Goal: Information Seeking & Learning: Find specific fact

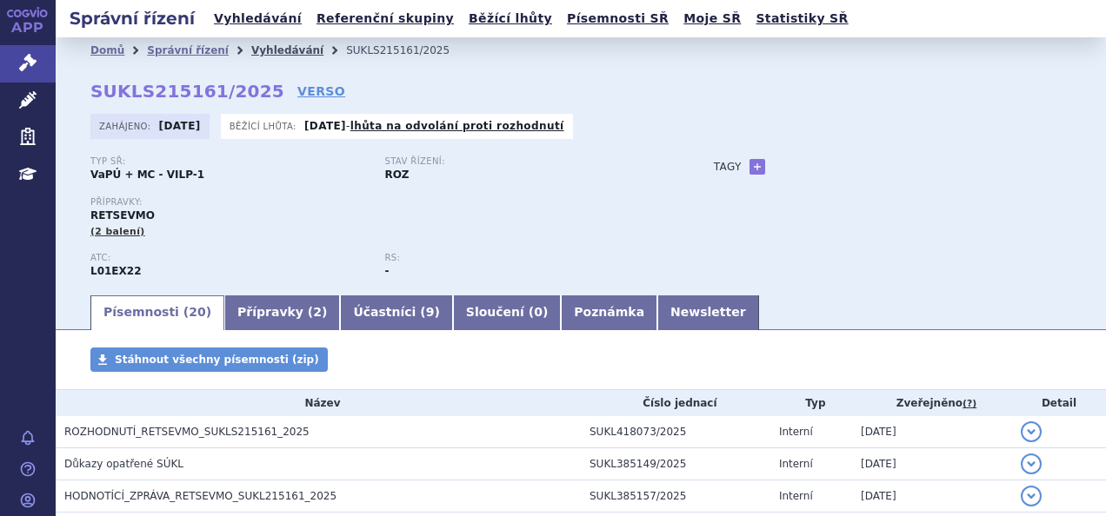
drag, startPoint x: 0, startPoint y: 0, endPoint x: 277, endPoint y: 44, distance: 280.8
click at [277, 44] on link "Vyhledávání" at bounding box center [287, 50] width 72 height 12
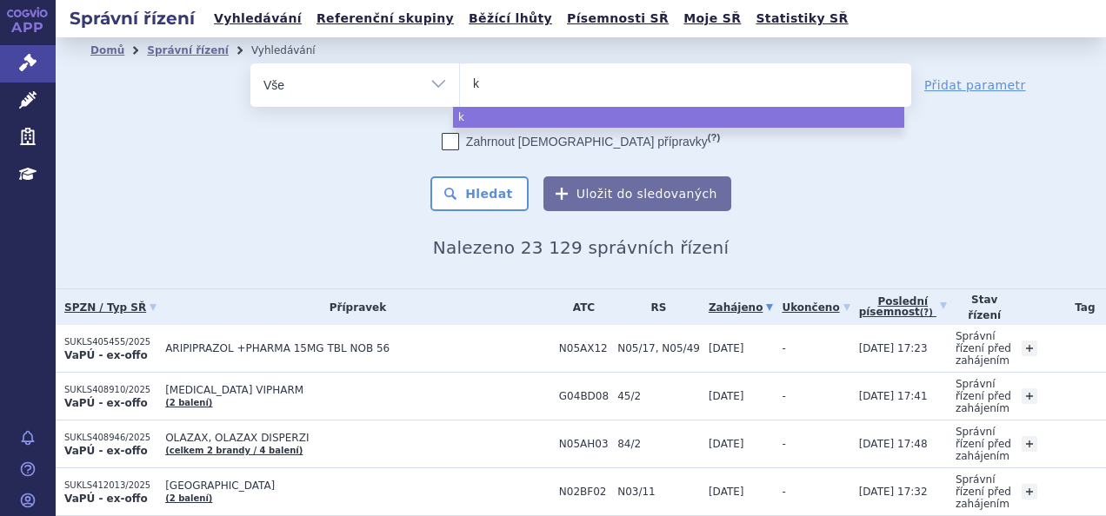
type input "ki"
type input "kis"
type input "kisq"
type input "kisqal"
type input "kisqali"
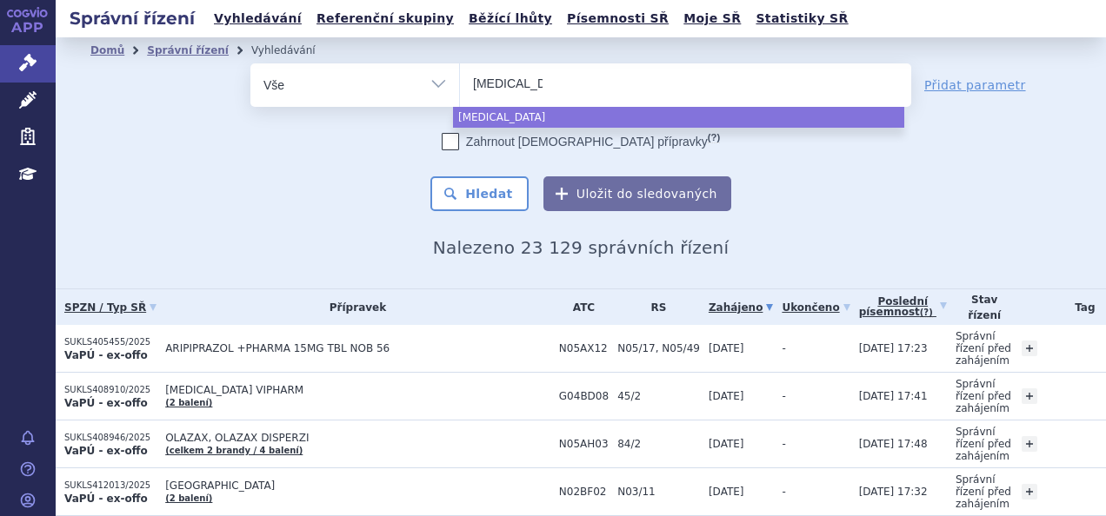
select select "kisqali"
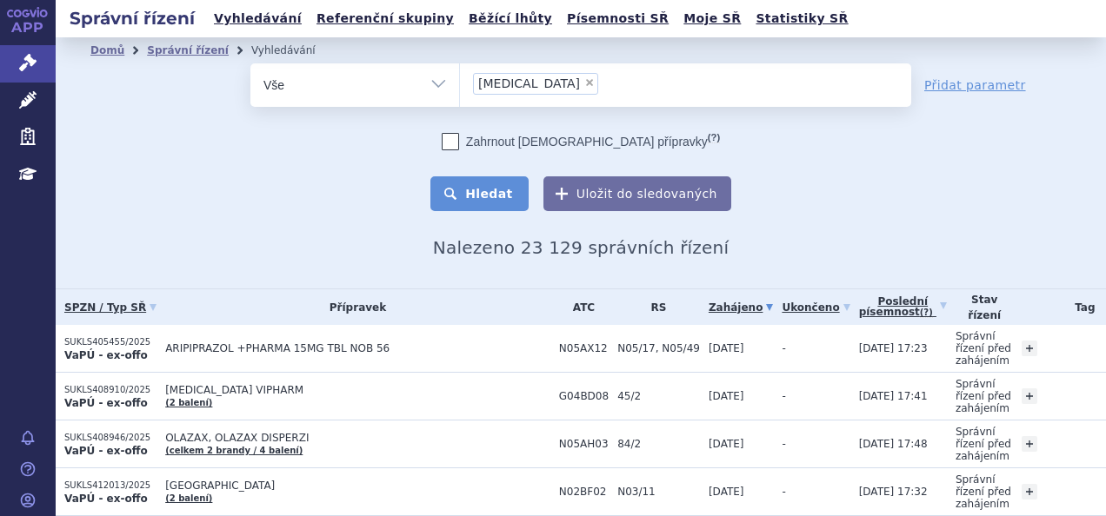
click at [504, 183] on button "Hledat" at bounding box center [479, 193] width 98 height 35
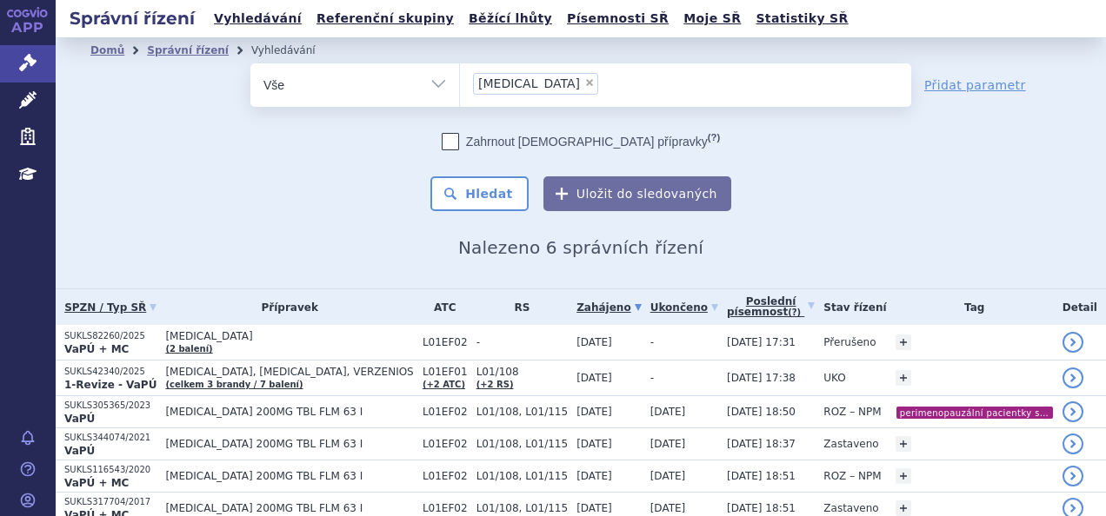
click at [422, 348] on span "L01EF02" at bounding box center [444, 342] width 45 height 12
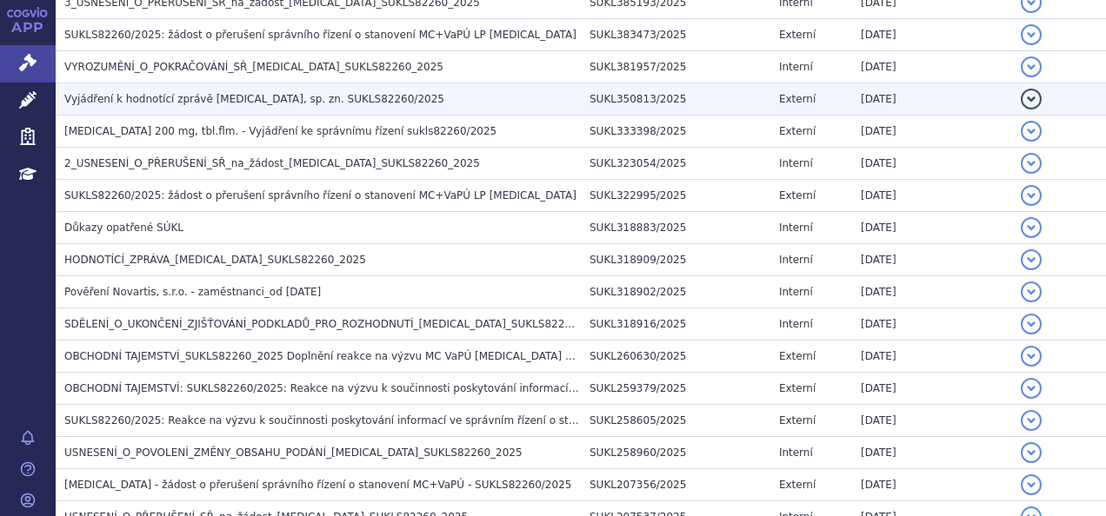
scroll to position [430, 0]
